Goal: Task Accomplishment & Management: Use online tool/utility

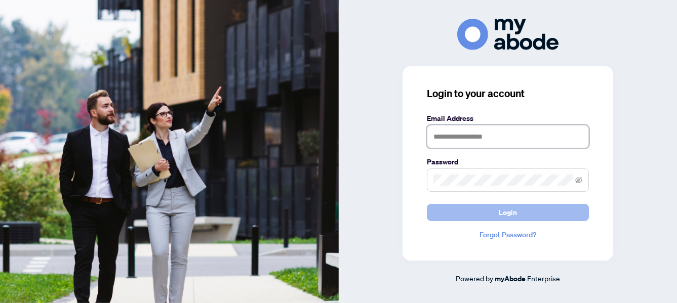
type input "**********"
click at [478, 207] on button "Login" at bounding box center [508, 212] width 162 height 17
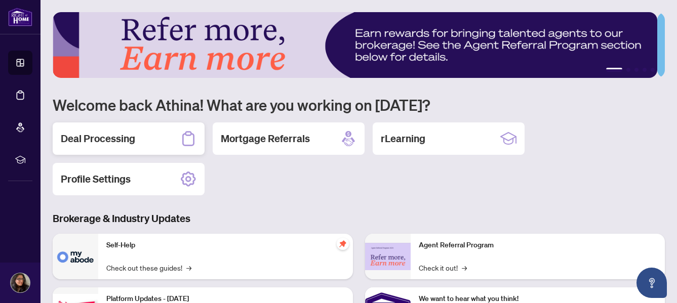
click at [134, 139] on h2 "Deal Processing" at bounding box center [98, 139] width 74 height 14
